Goal: Task Accomplishment & Management: Manage account settings

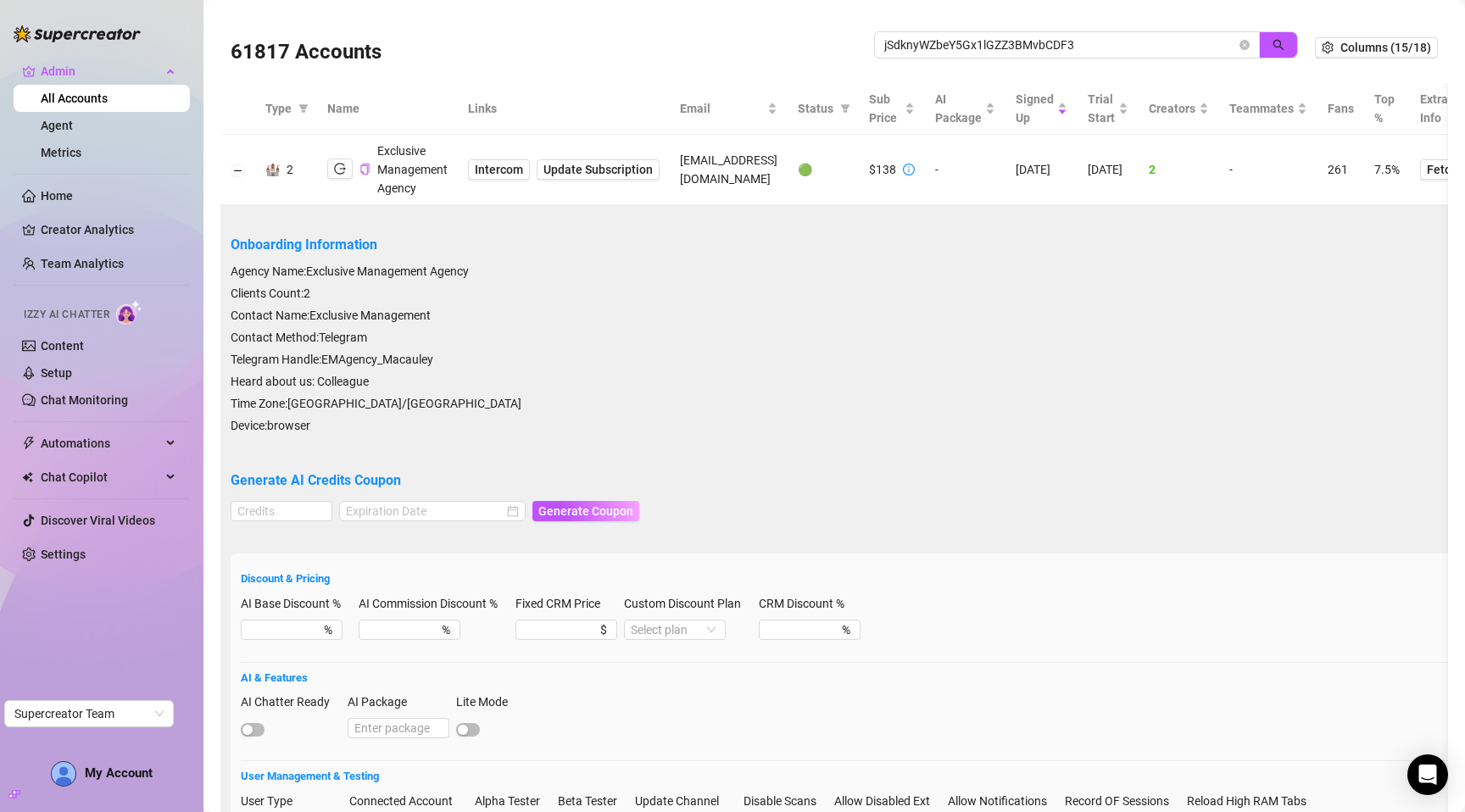
click at [926, 37] on input "jSdknyWZbeY5Gx1lGZZ3BMvbCDF3" at bounding box center [1059, 45] width 352 height 19
type input "W32MbZQEoTRUD62DZ2viM2j6V9G3"
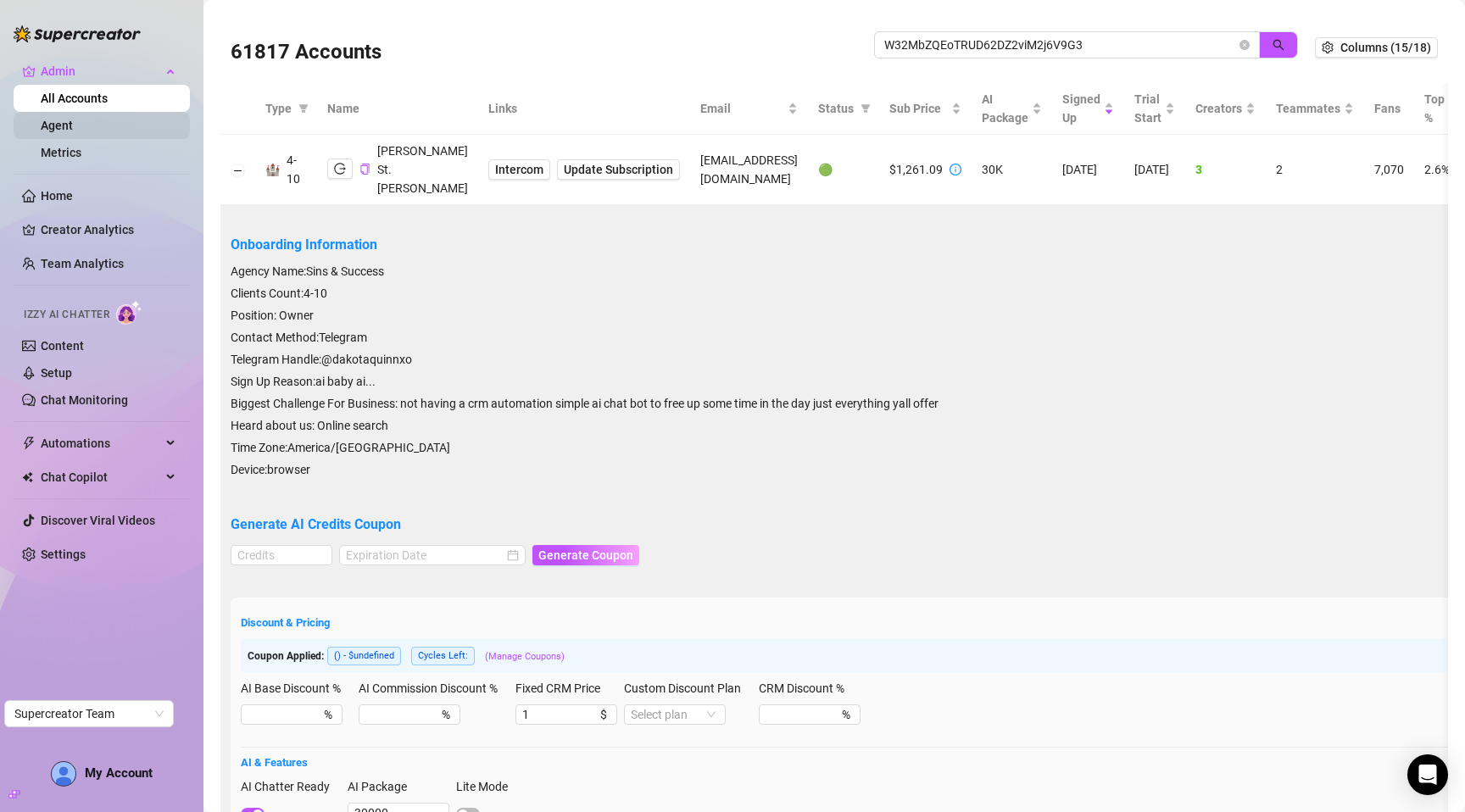
click at [73, 123] on link "Agent" at bounding box center [57, 125] width 32 height 14
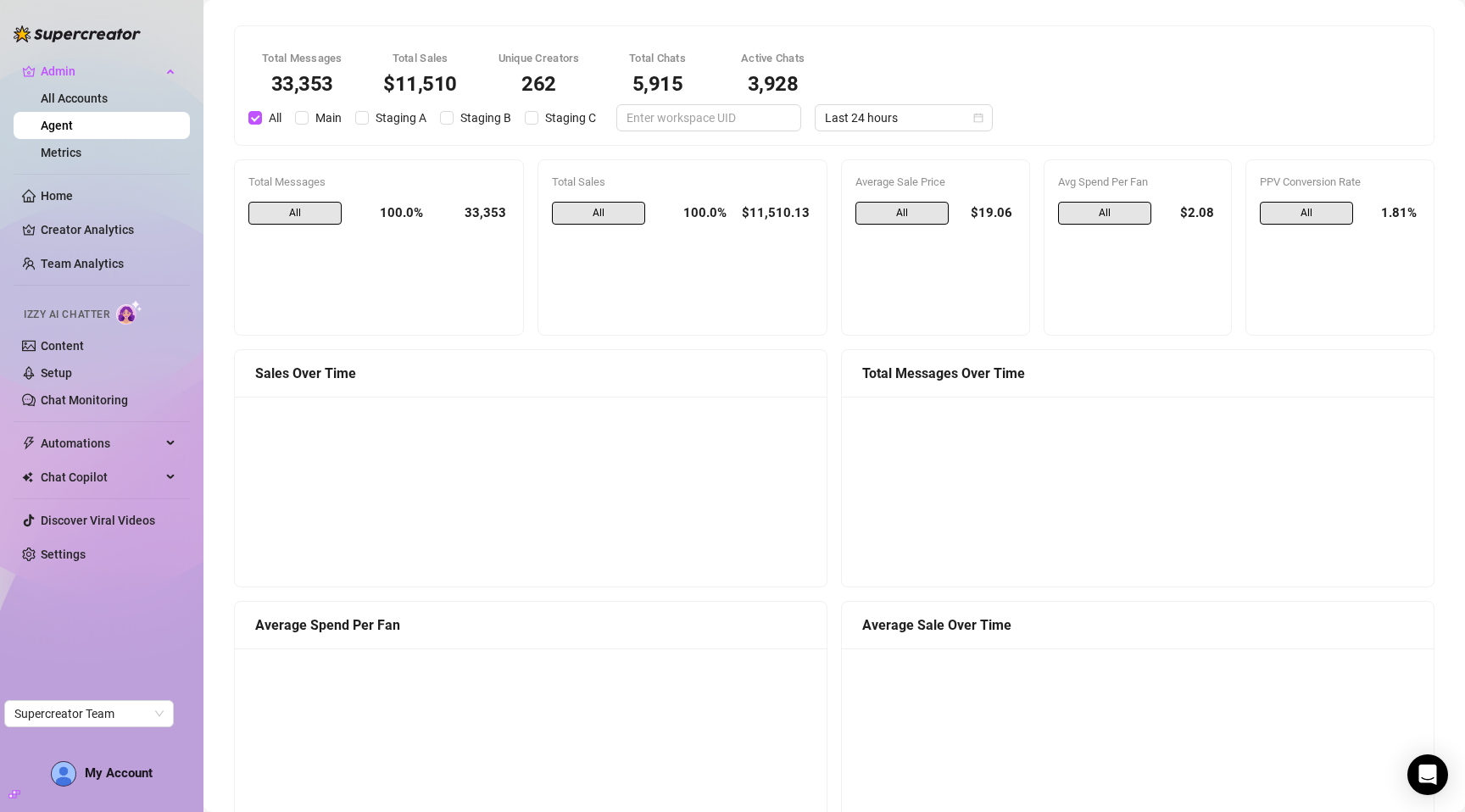
click at [631, 280] on div "All 100.0% $11,510.13" at bounding box center [681, 261] width 261 height 120
click at [329, 116] on span "Main" at bounding box center [328, 118] width 40 height 19
click at [308, 116] on input "Main" at bounding box center [302, 118] width 14 height 14
checkbox input "true"
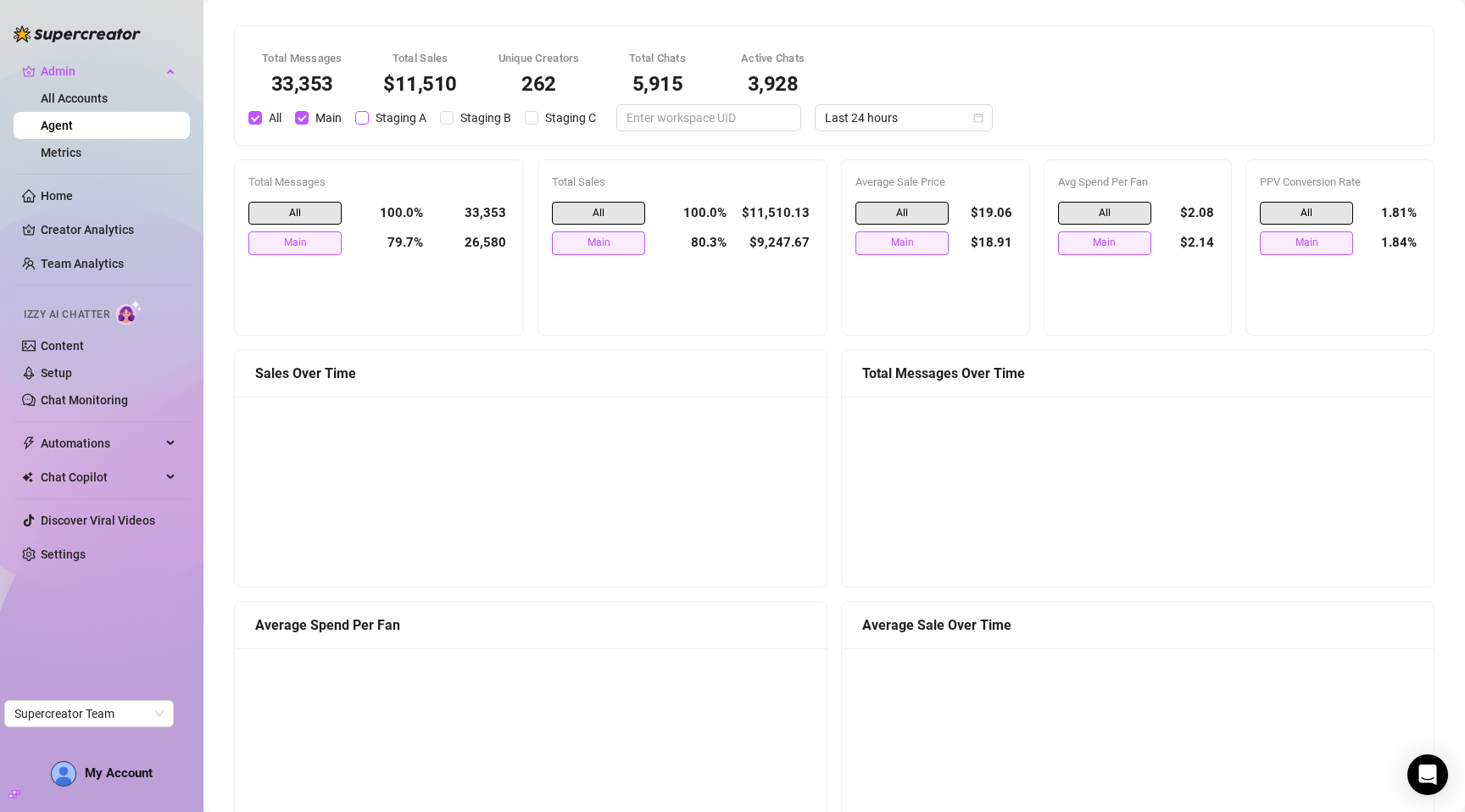
click at [385, 115] on span "Staging A" at bounding box center [400, 118] width 64 height 19
click at [369, 115] on input "Staging A" at bounding box center [362, 118] width 14 height 14
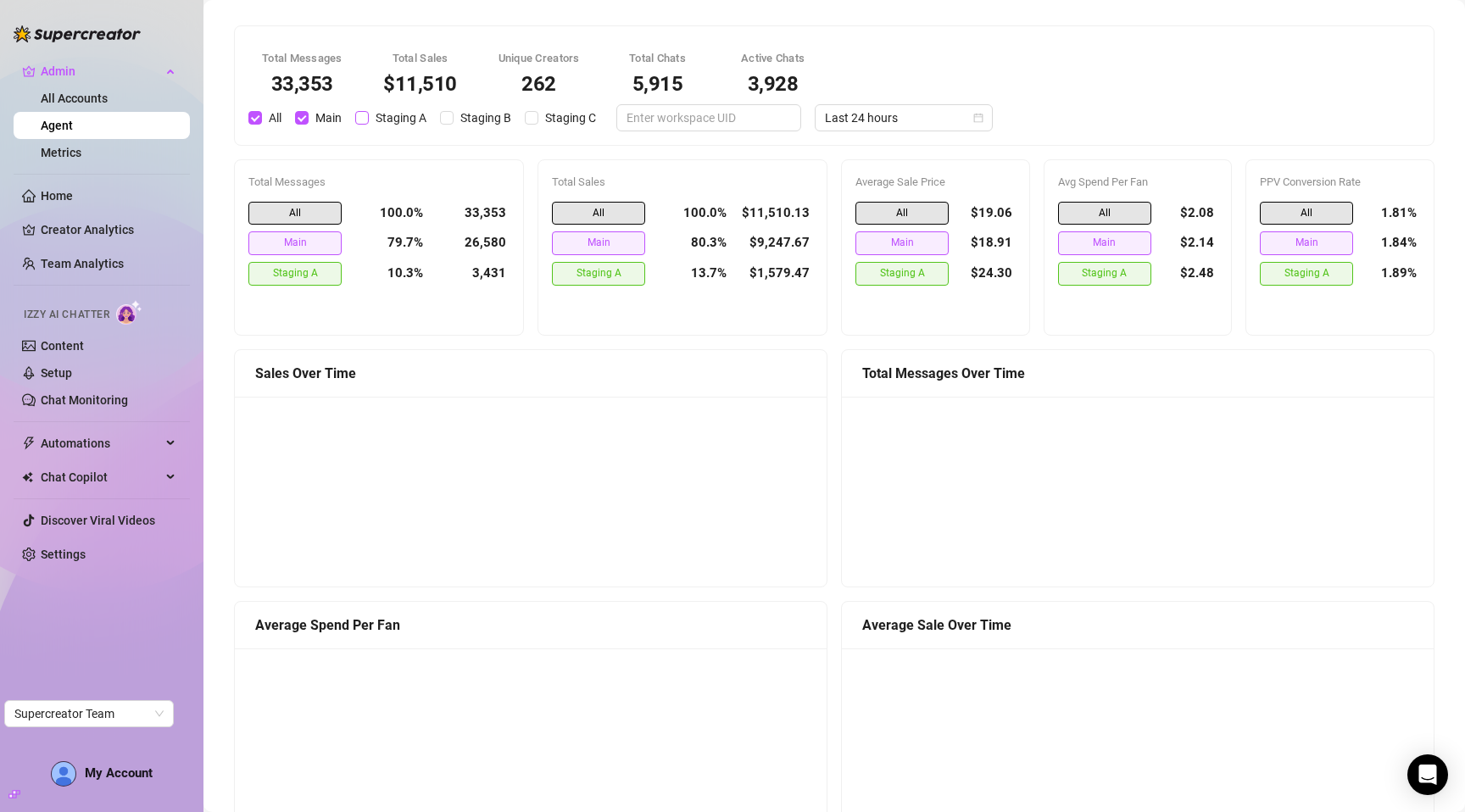
checkbox input "true"
click at [458, 118] on span "Staging B" at bounding box center [486, 118] width 64 height 19
click at [454, 118] on input "Staging B" at bounding box center [447, 118] width 14 height 14
checkbox input "true"
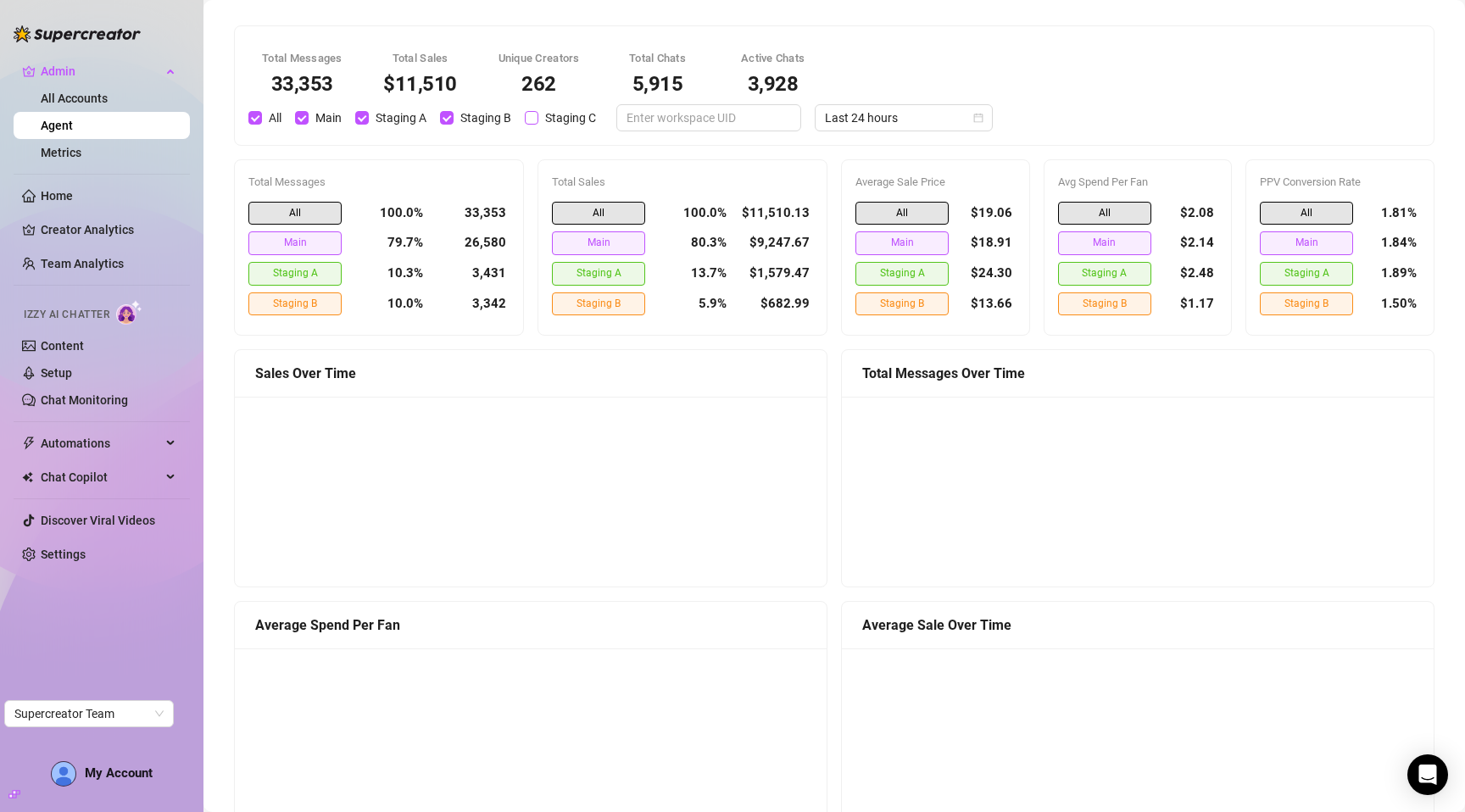
click at [581, 122] on span "Staging C" at bounding box center [570, 118] width 64 height 19
click at [538, 122] on input "Staging C" at bounding box center [531, 118] width 14 height 14
checkbox input "true"
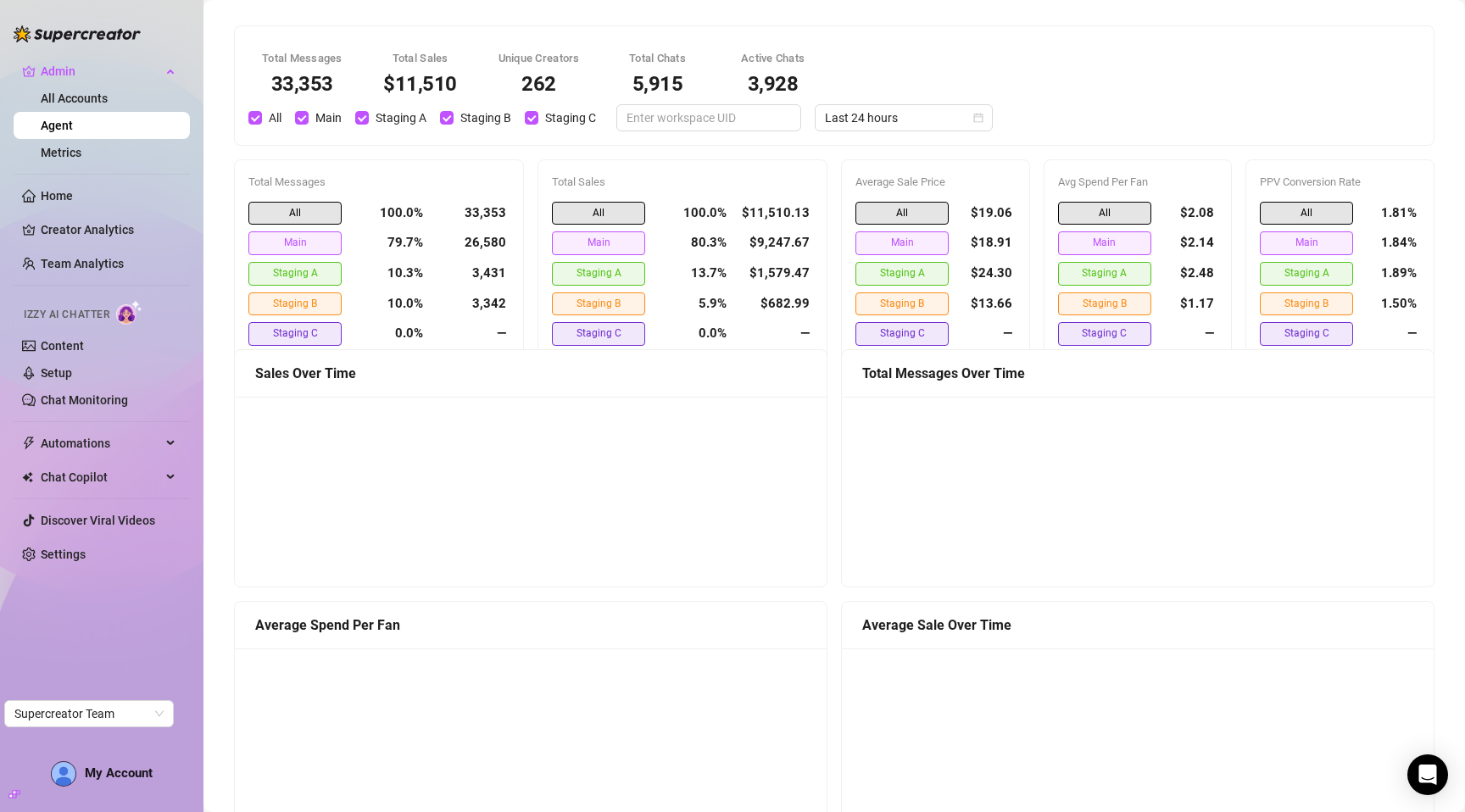
click at [969, 71] on div "Total Messages 33,353 Total Sales $11,510 Unique Creators 262 Total Chats 5,915…" at bounding box center [835, 85] width 1192 height 92
click at [902, 126] on span "Last 24 hours" at bounding box center [904, 117] width 158 height 25
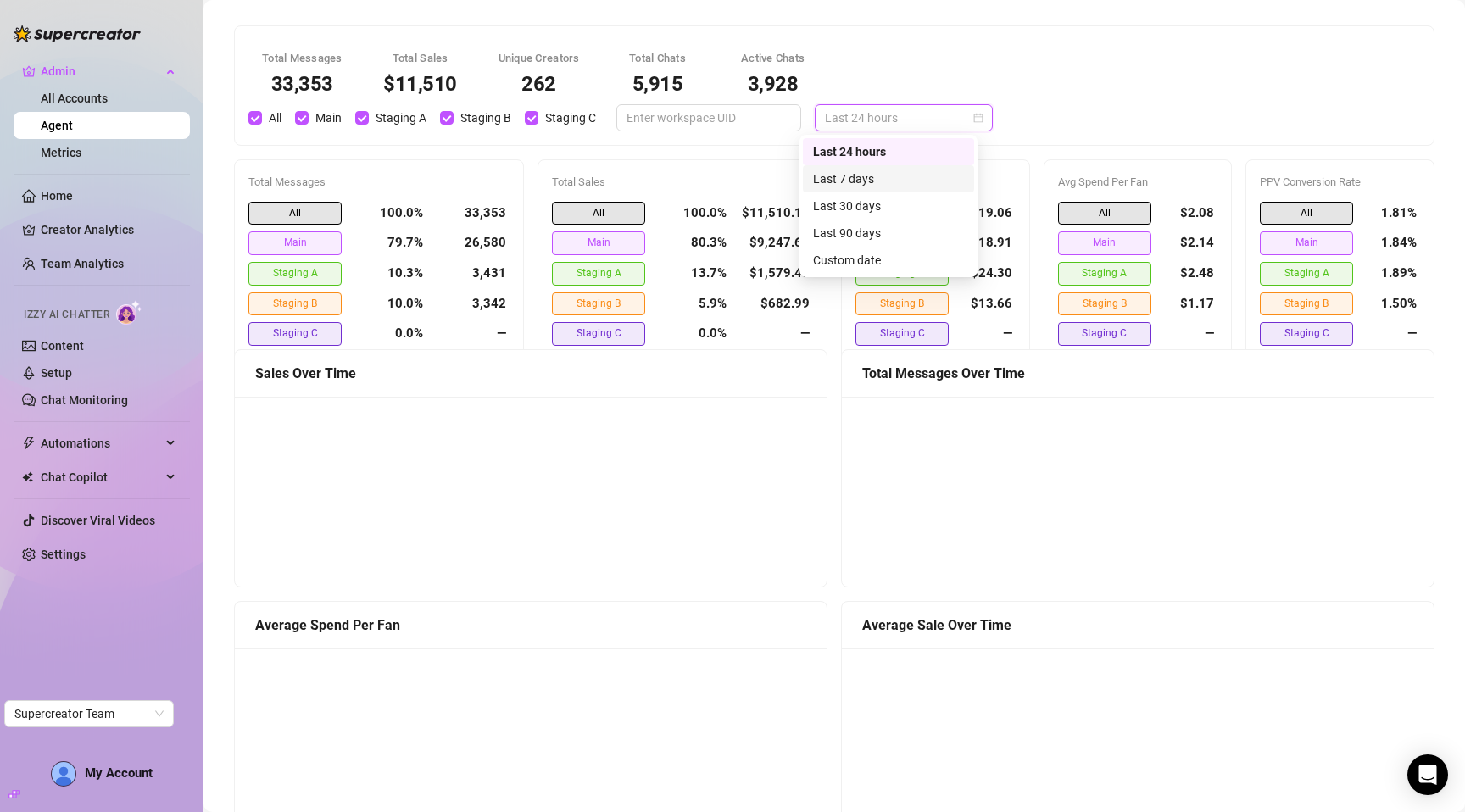
click at [875, 174] on div "Last 7 days" at bounding box center [888, 179] width 151 height 19
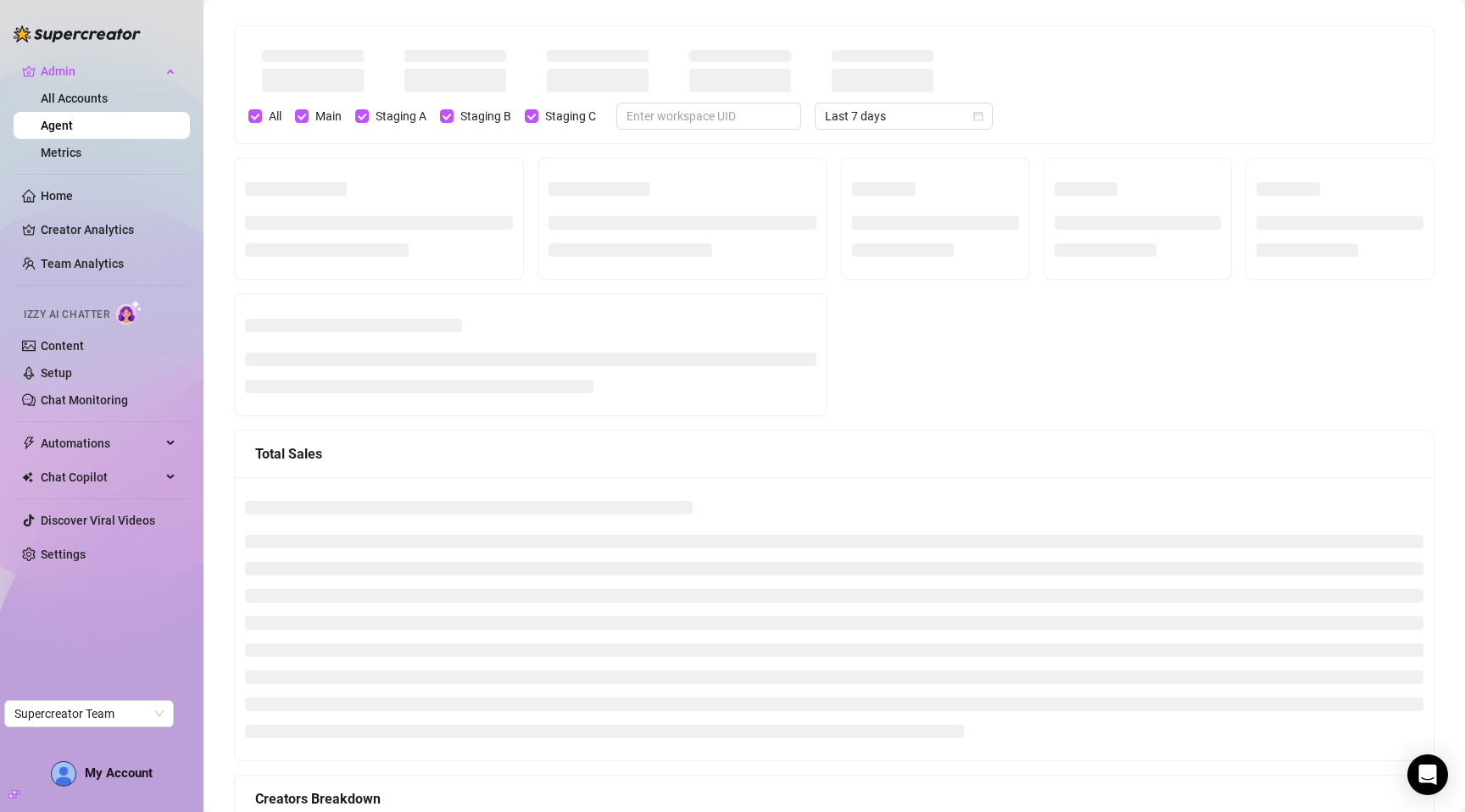
click at [1091, 101] on div "All Main Staging A Staging B Staging C Last 7 days" at bounding box center [835, 84] width 1192 height 90
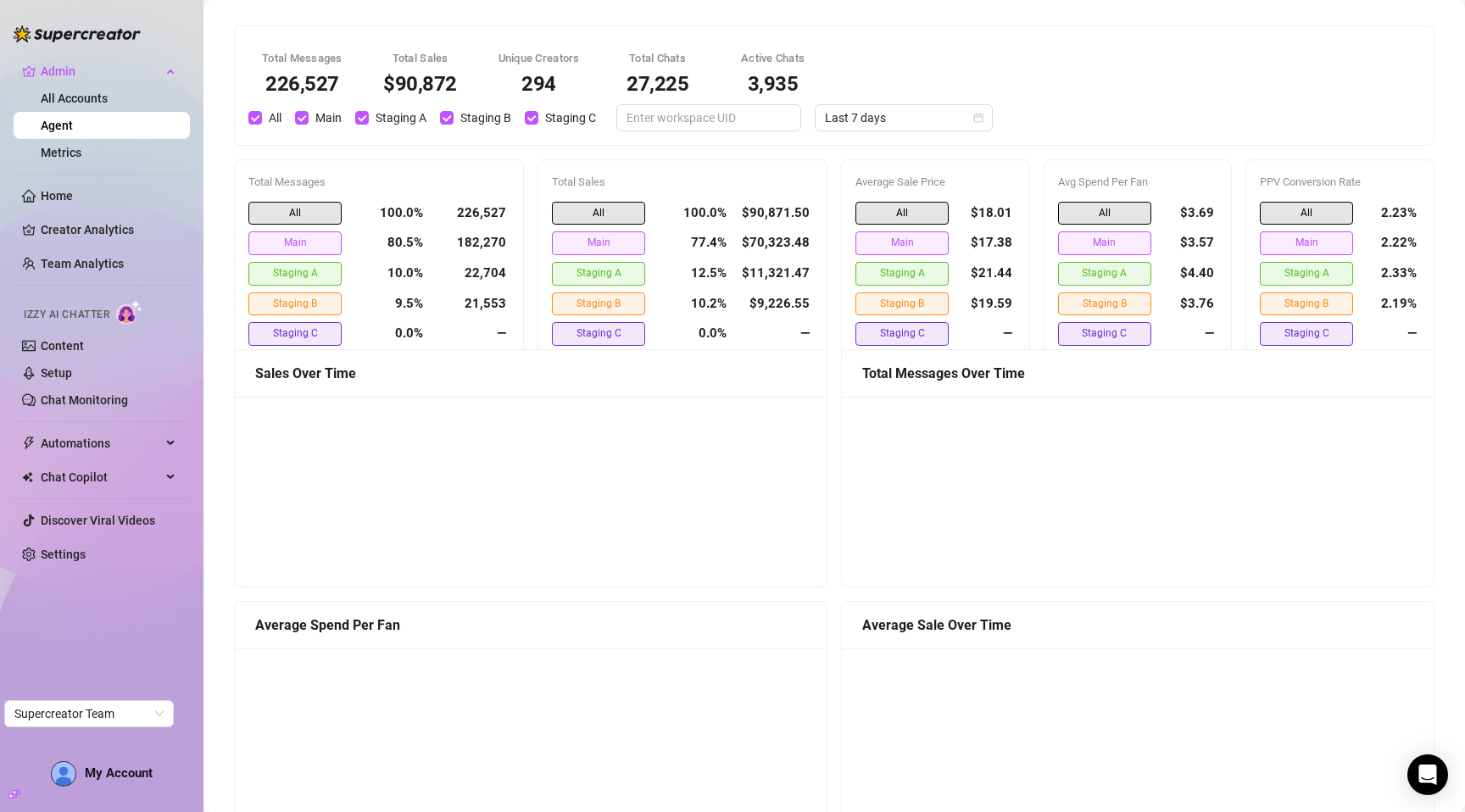
click at [1011, 107] on div "Total Messages 226,527 Total Sales $90,872 Unique Creators 294 Total Chats 27,2…" at bounding box center [835, 85] width 1192 height 92
